Goal: Task Accomplishment & Management: Use online tool/utility

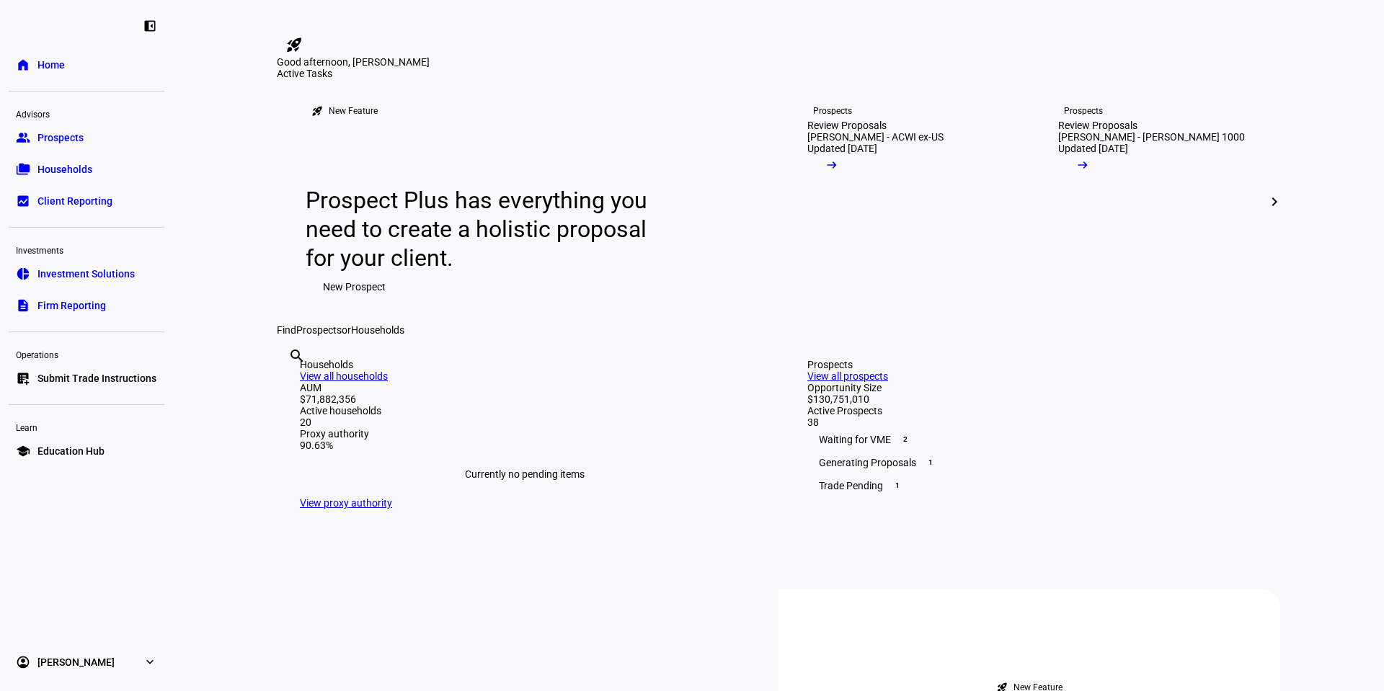
click at [97, 143] on link "group Prospects" at bounding box center [87, 137] width 156 height 29
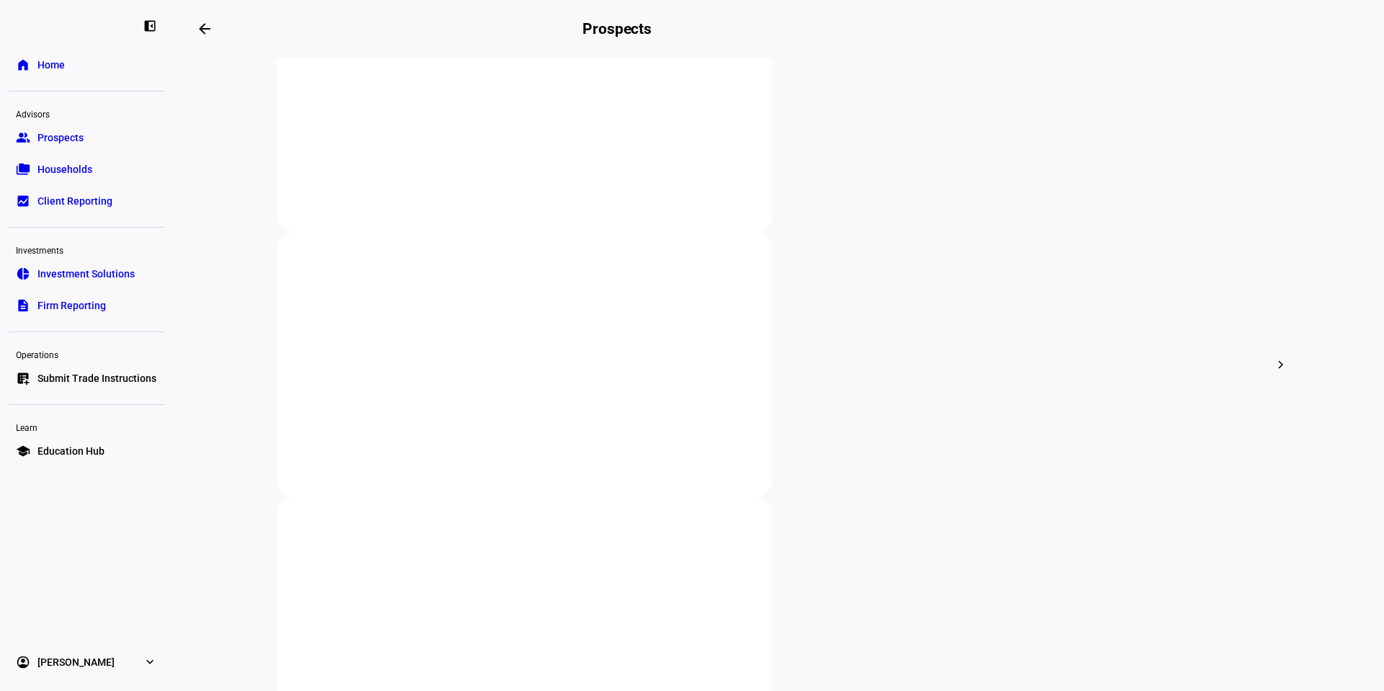
scroll to position [504, 0]
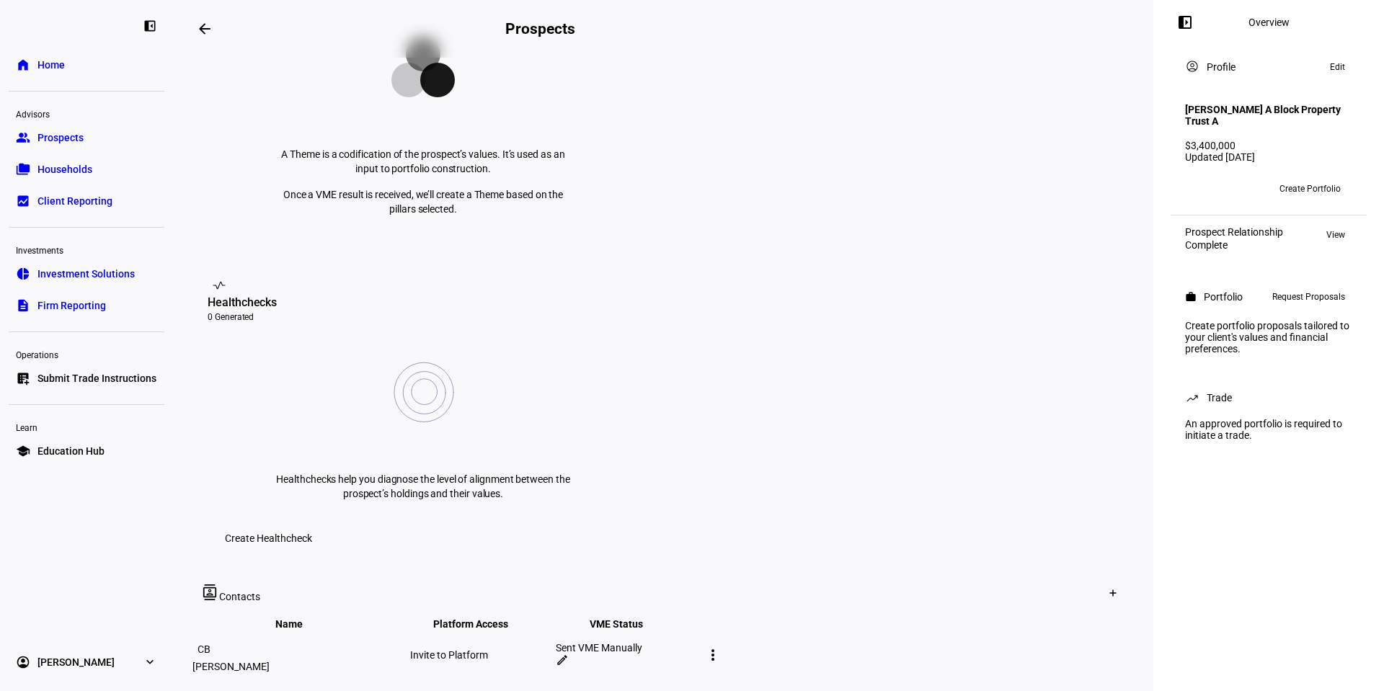
scroll to position [360, 0]
click at [721, 646] on mat-icon "more_vert" at bounding box center [712, 654] width 17 height 17
click at [1090, 476] on div at bounding box center [692, 345] width 1384 height 691
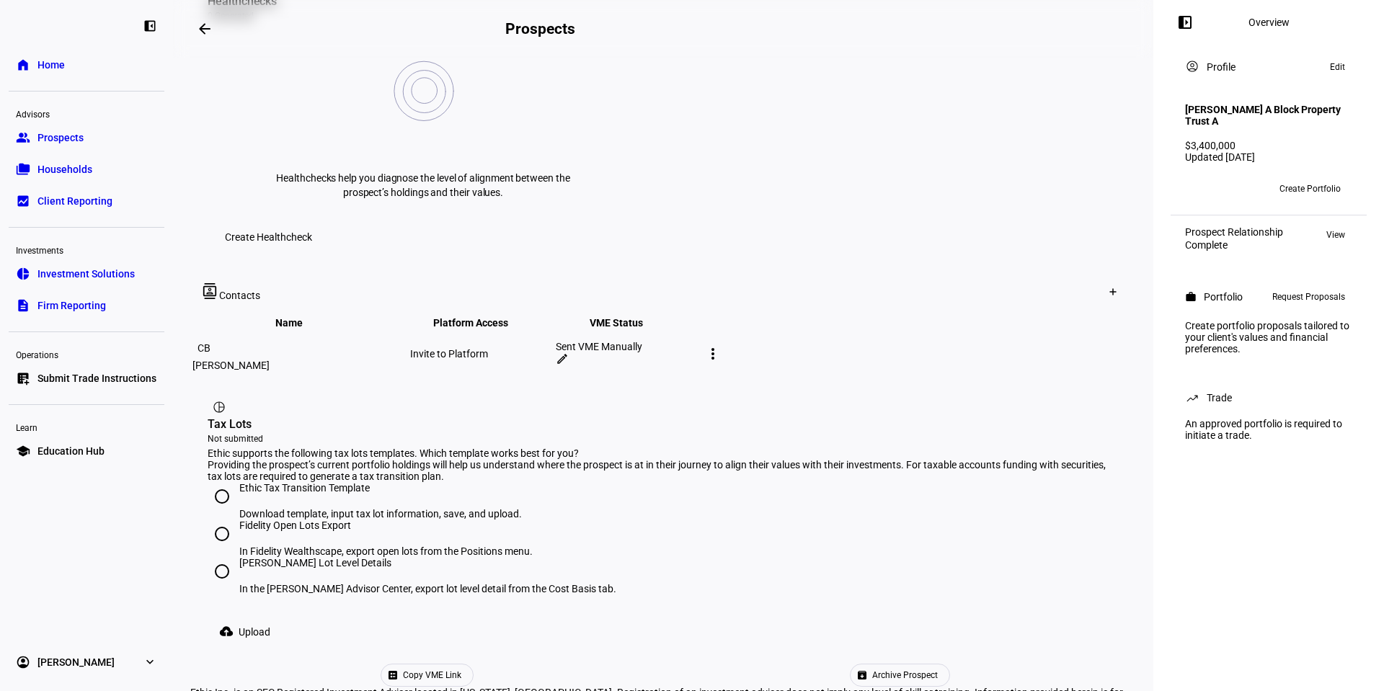
scroll to position [662, 0]
click at [461, 664] on span "Copy VME Link" at bounding box center [432, 675] width 58 height 22
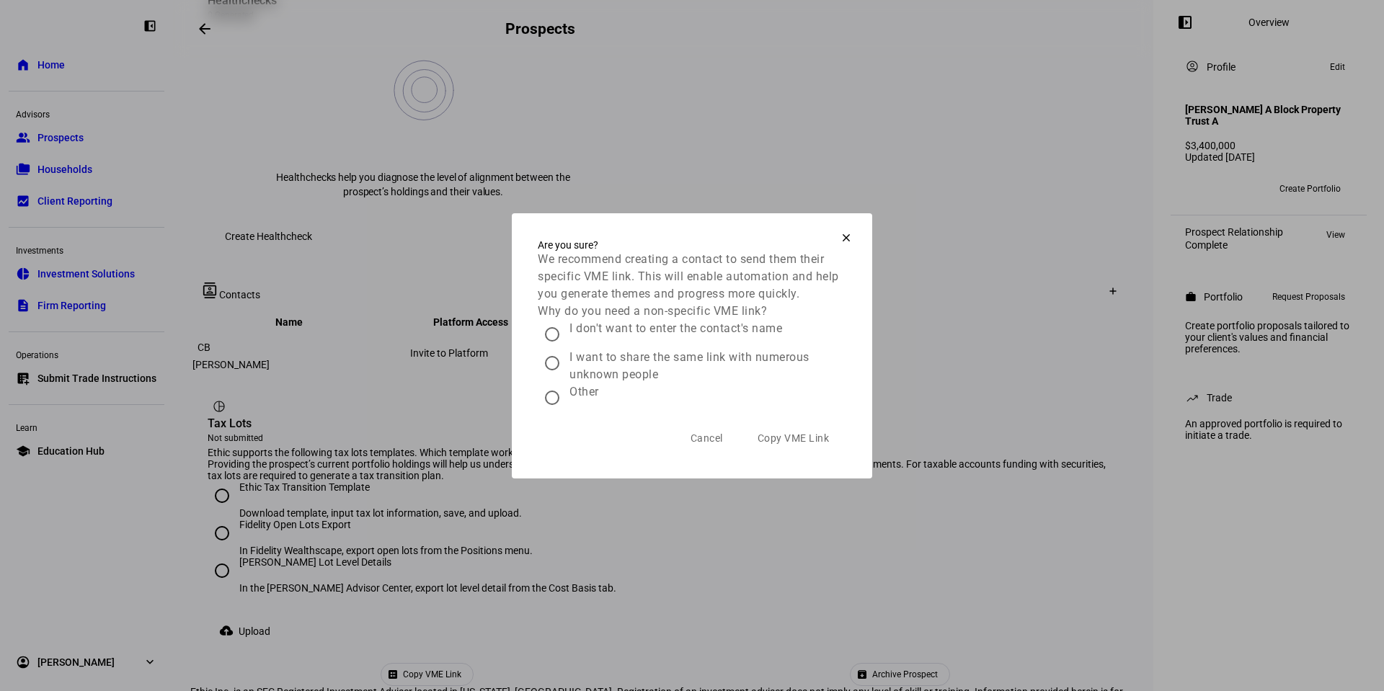
click at [552, 345] on input "I don't want to enter the contact's name" at bounding box center [552, 334] width 29 height 29
radio input "true"
click at [801, 453] on span "Copy VME Link" at bounding box center [793, 438] width 72 height 29
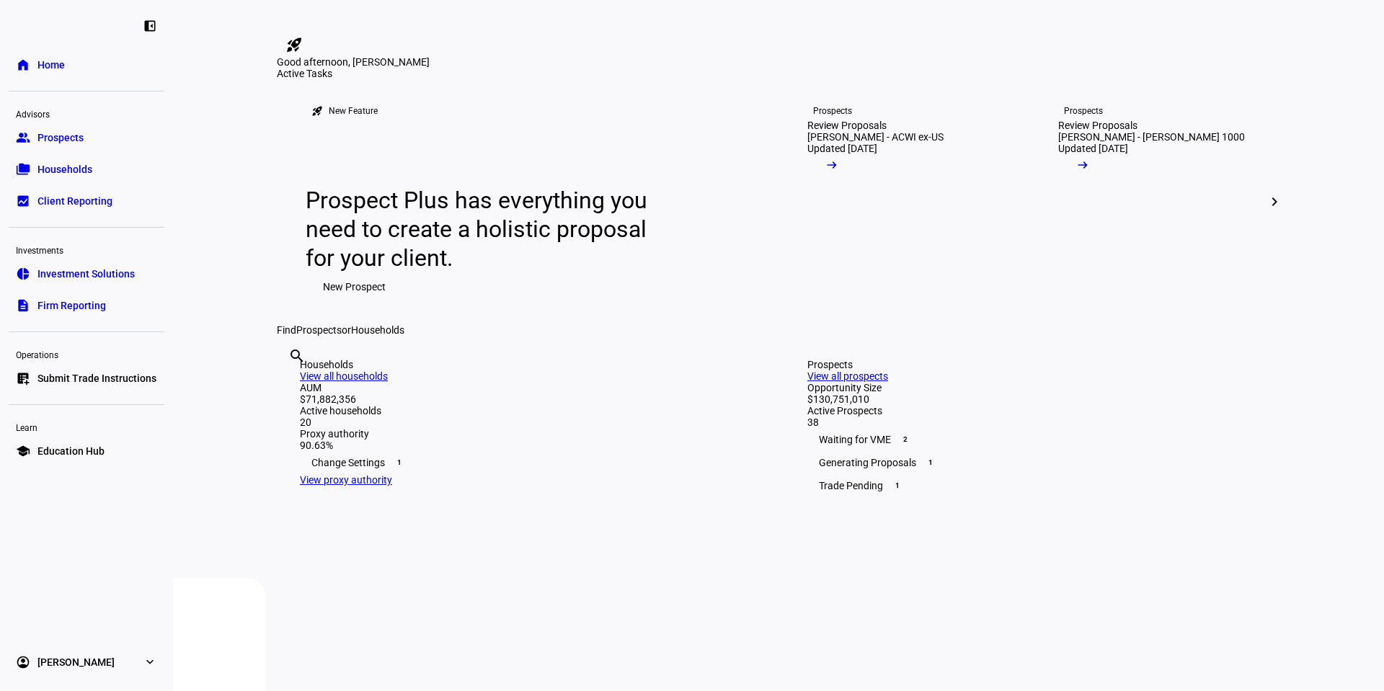
click at [76, 174] on span "Households" at bounding box center [64, 169] width 55 height 14
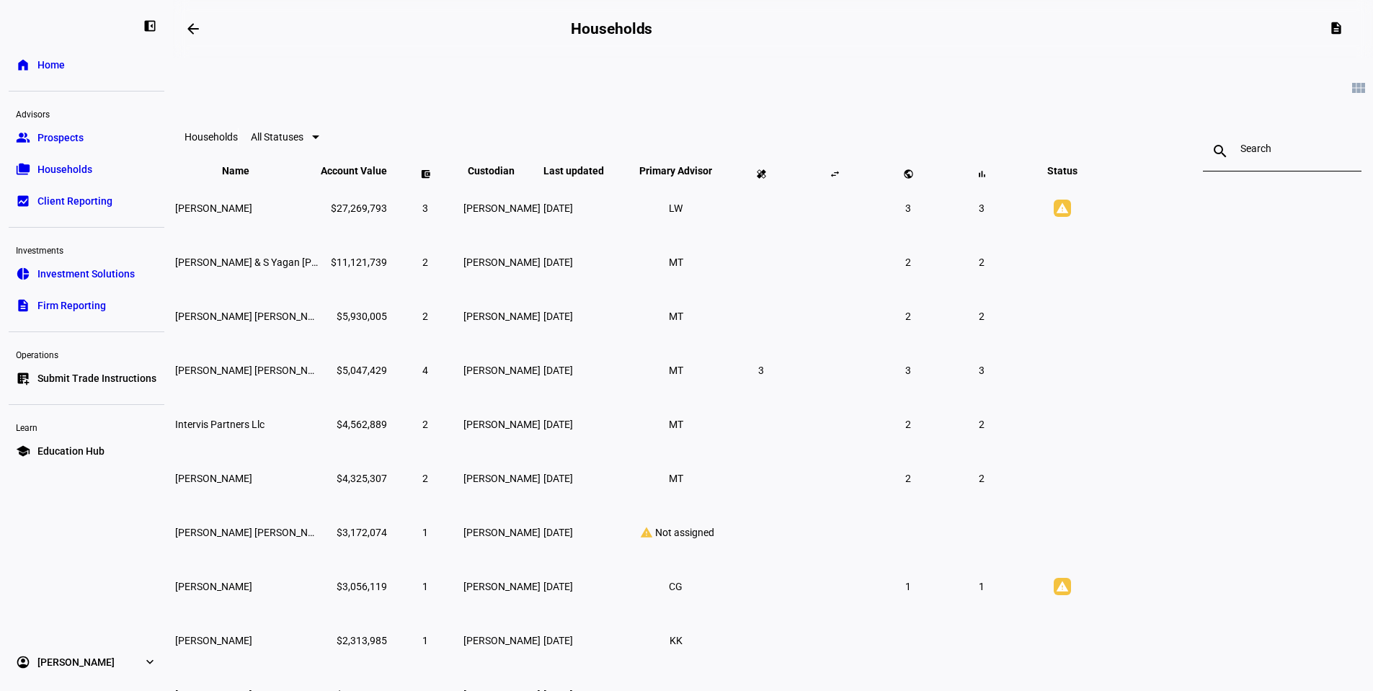
click at [122, 303] on link "description Firm Reporting" at bounding box center [87, 305] width 156 height 29
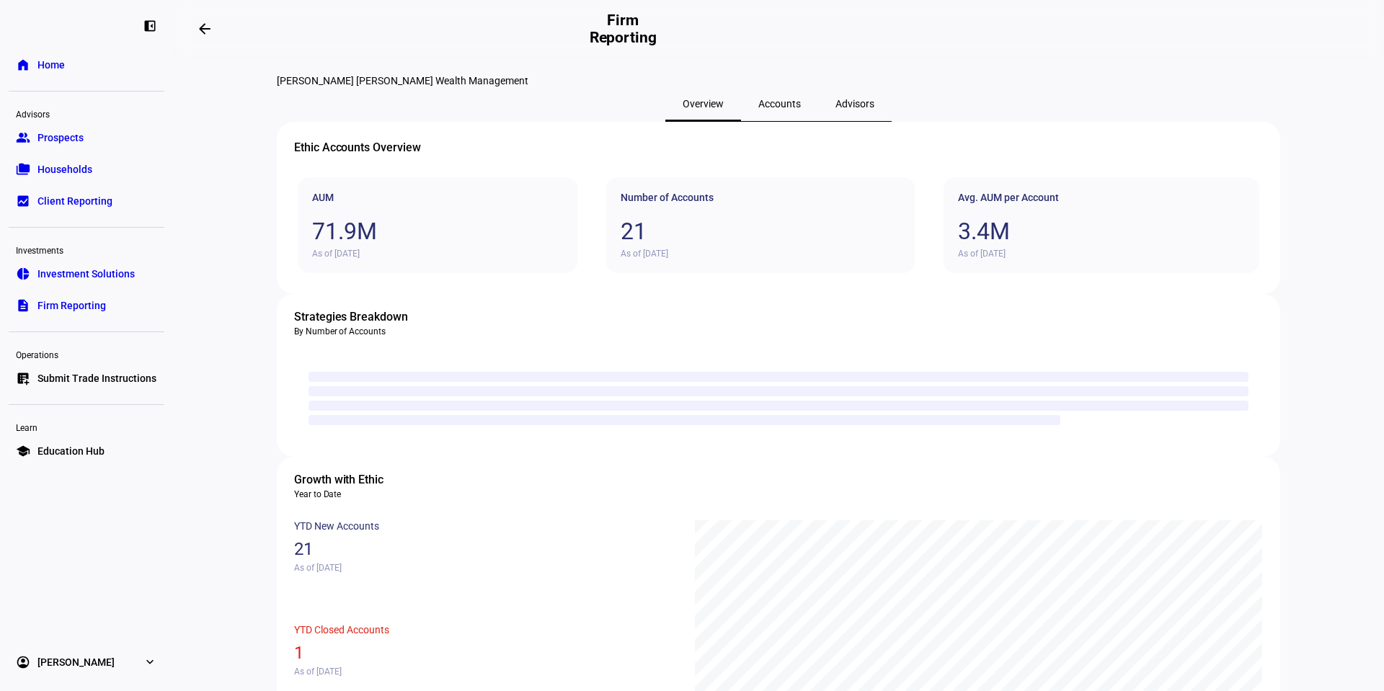
click at [32, 165] on link "folder_copy Households" at bounding box center [87, 169] width 156 height 29
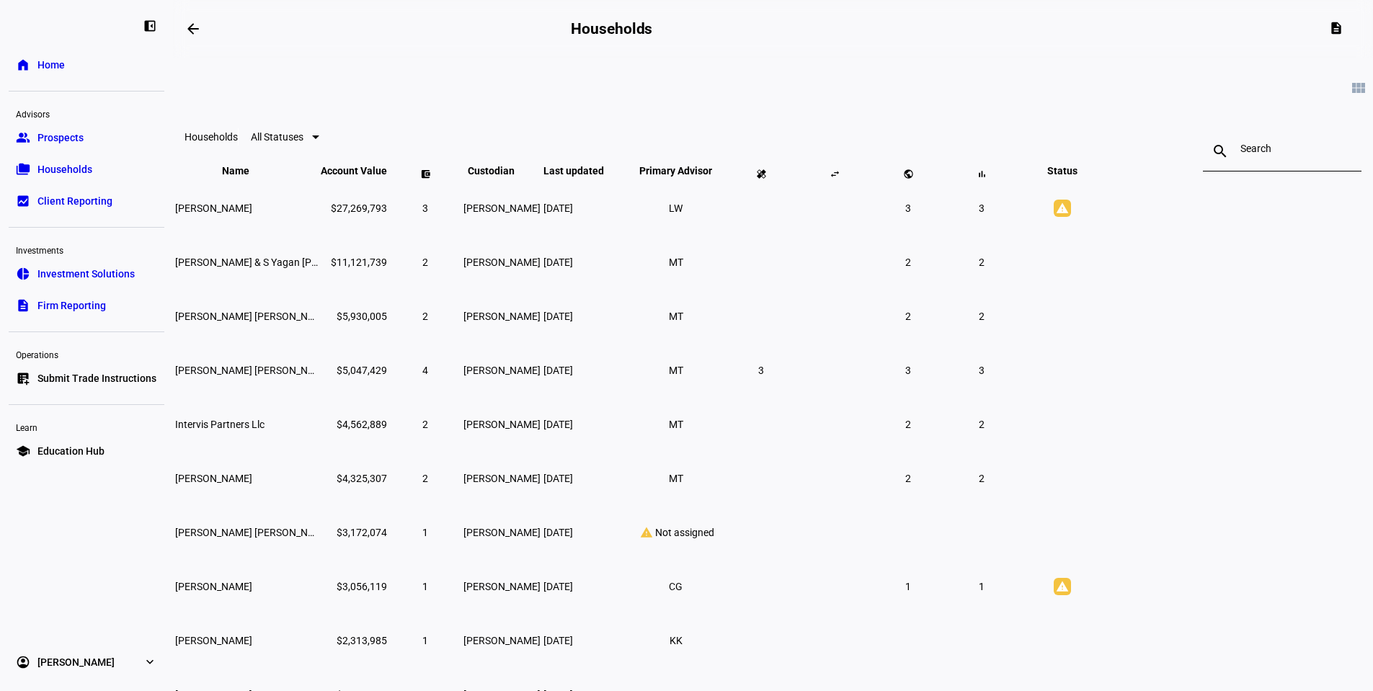
click at [96, 140] on link "group Prospects" at bounding box center [87, 137] width 156 height 29
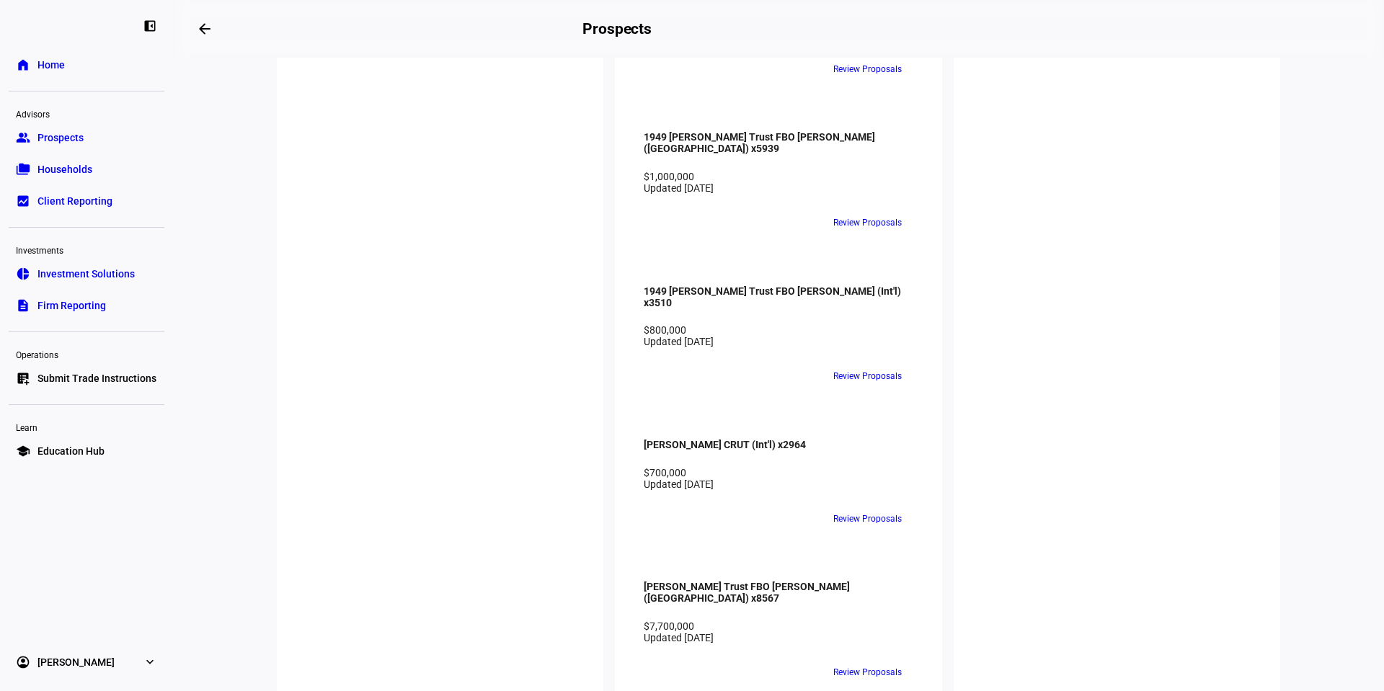
scroll to position [3046, 0]
